Goal: Task Accomplishment & Management: Manage account settings

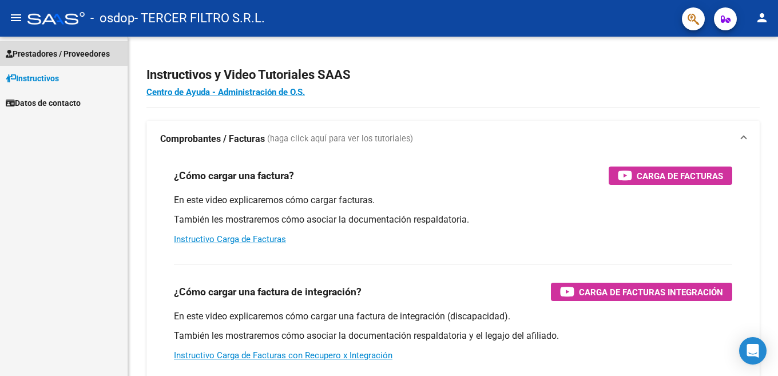
click at [49, 53] on span "Prestadores / Proveedores" at bounding box center [58, 53] width 104 height 13
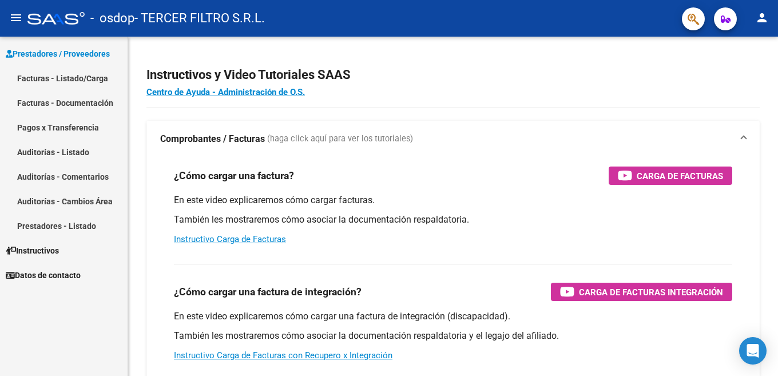
click at [45, 78] on link "Facturas - Listado/Carga" at bounding box center [64, 78] width 128 height 25
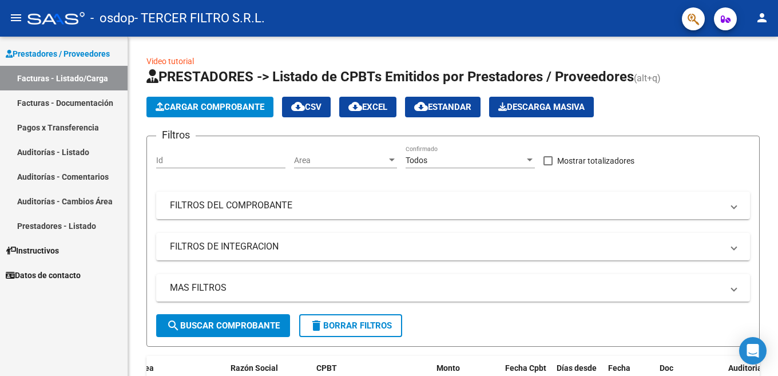
click at [762, 15] on mat-icon "person" at bounding box center [762, 18] width 14 height 14
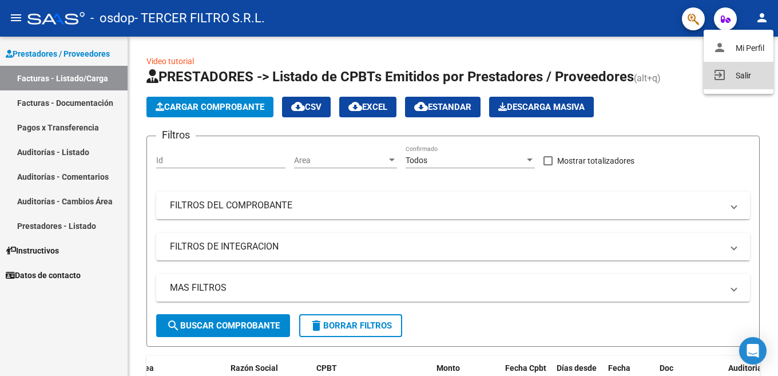
click at [741, 77] on button "exit_to_app Salir" at bounding box center [739, 75] width 70 height 27
